Goal: Answer question/provide support

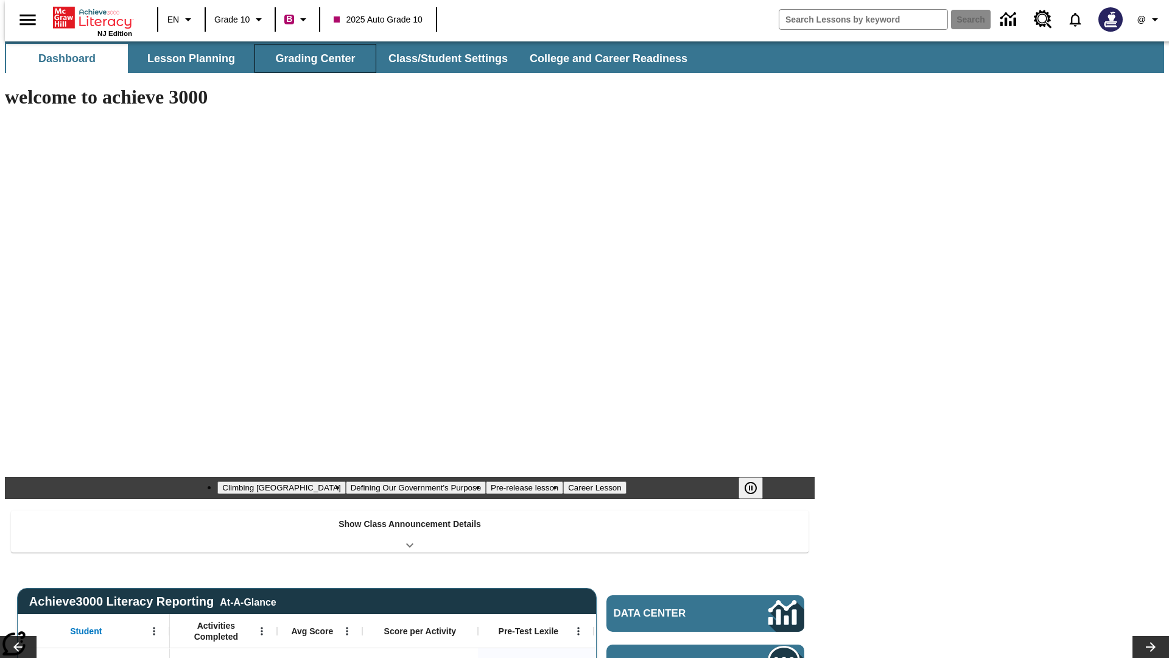
click at [311, 58] on button "Grading Center" at bounding box center [315, 58] width 122 height 29
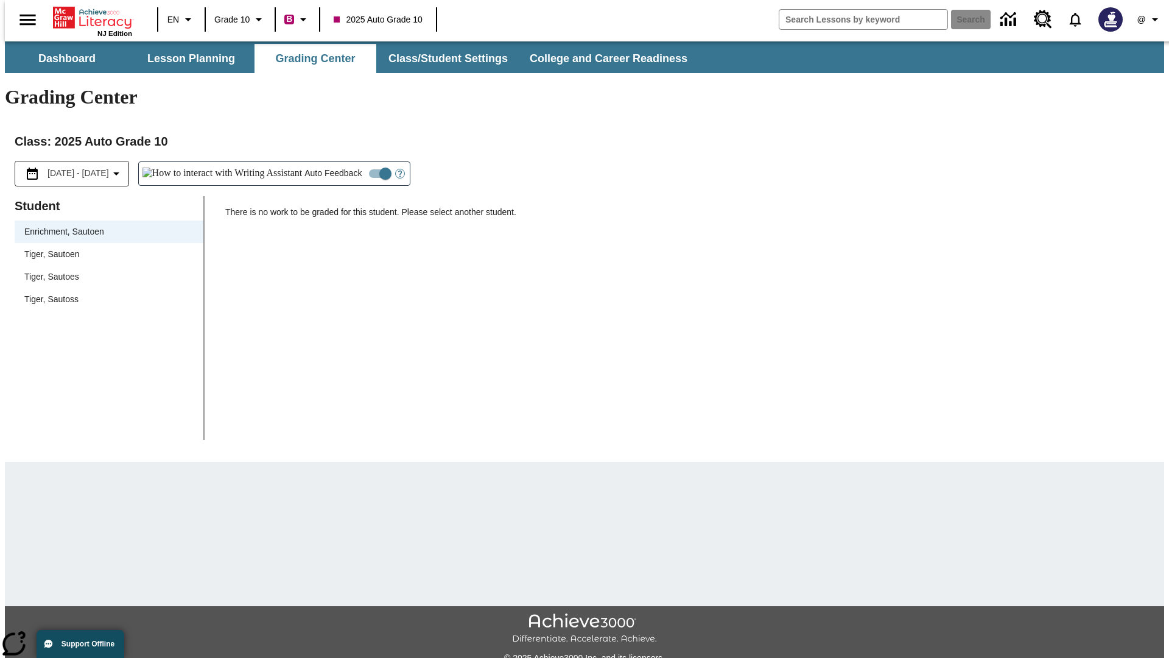
click at [105, 248] on span "Tiger, Sautoen" at bounding box center [108, 254] width 169 height 13
click at [398, 170] on icon "Open Help for Writing Assistant" at bounding box center [400, 173] width 4 height 7
